Goal: Information Seeking & Learning: Learn about a topic

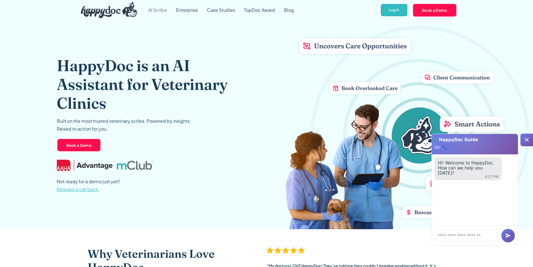
click at [164, 11] on link "AI Scribe" at bounding box center [158, 10] width 28 height 20
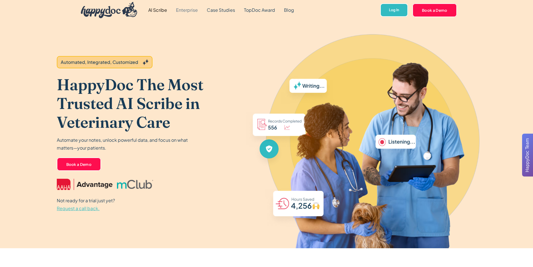
click at [191, 12] on link "Enterprise" at bounding box center [187, 10] width 31 height 20
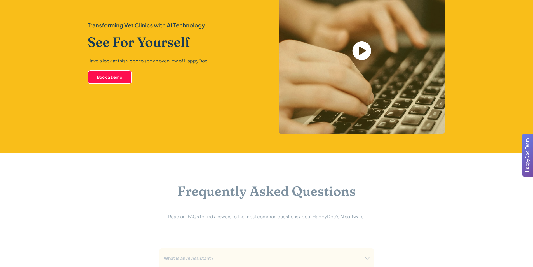
scroll to position [1203, 0]
